Goal: Check status: Check status

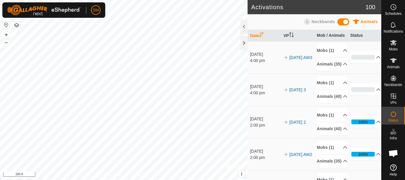
scroll to position [1240, 0]
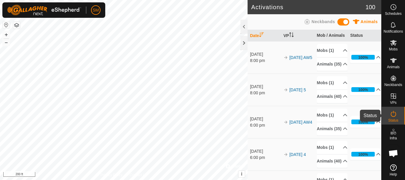
scroll to position [1240, 0]
click at [340, 71] on p-accordion-header "Animals (35)" at bounding box center [332, 64] width 31 height 13
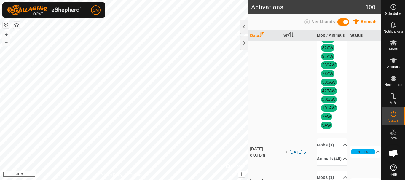
scroll to position [326, 0]
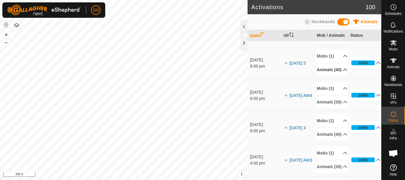
click at [339, 77] on p-accordion-header "Animals (40)" at bounding box center [332, 69] width 31 height 13
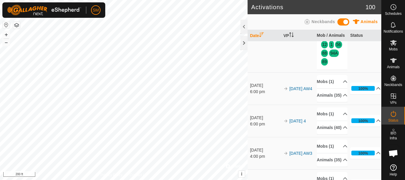
scroll to position [504, 0]
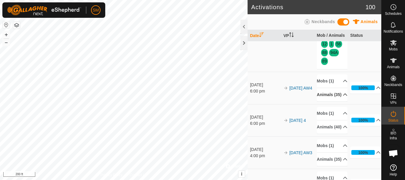
click at [343, 97] on icon at bounding box center [345, 94] width 5 height 5
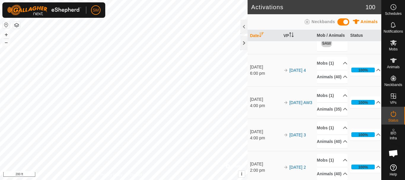
scroll to position [890, 0]
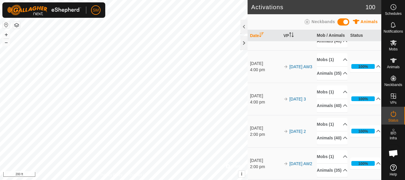
click at [338, 48] on p-accordion-header "Animals (40)" at bounding box center [332, 40] width 31 height 13
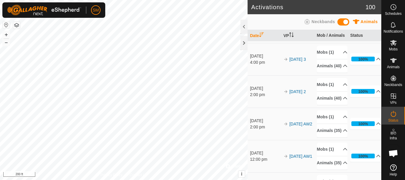
scroll to position [1127, 0]
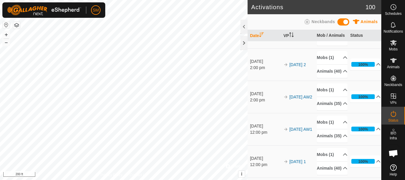
click at [335, 13] on p-accordion-header "Animals (35)" at bounding box center [332, 6] width 31 height 13
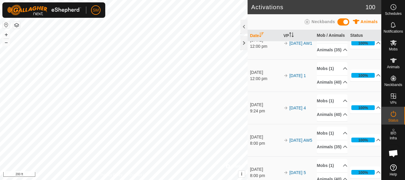
scroll to position [1453, 0]
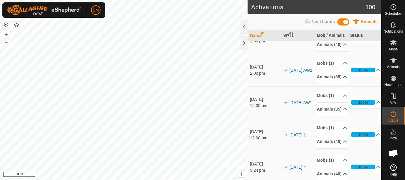
click at [338, 19] on p-accordion-header "Animals (40)" at bounding box center [332, 12] width 31 height 13
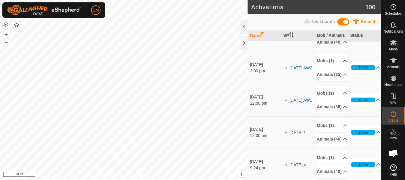
scroll to position [1661, 0]
